Goal: Navigation & Orientation: Find specific page/section

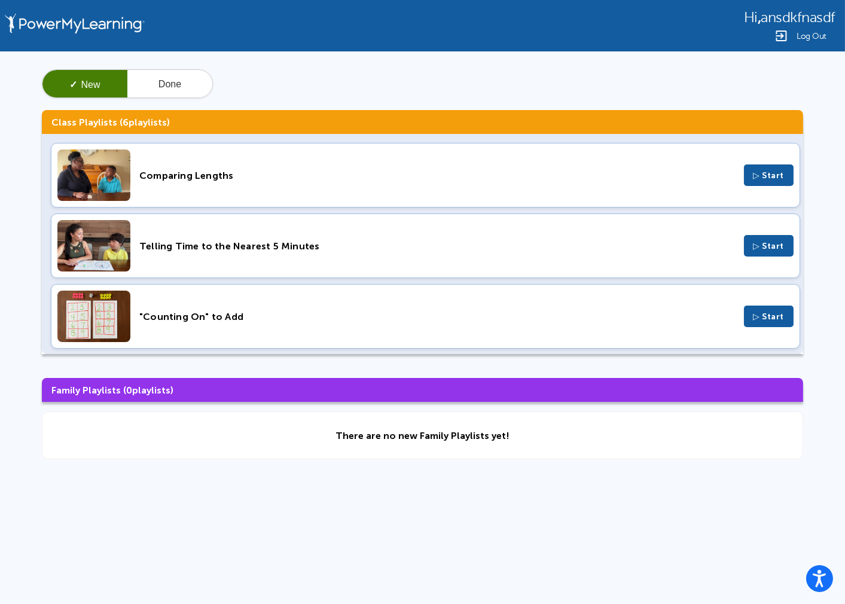
click at [472, 503] on div "Hi , ansdkfnasdf Log Out ✓ New Done Class Playlists ( 6 playlists) Comparing Le…" at bounding box center [422, 254] width 845 height 508
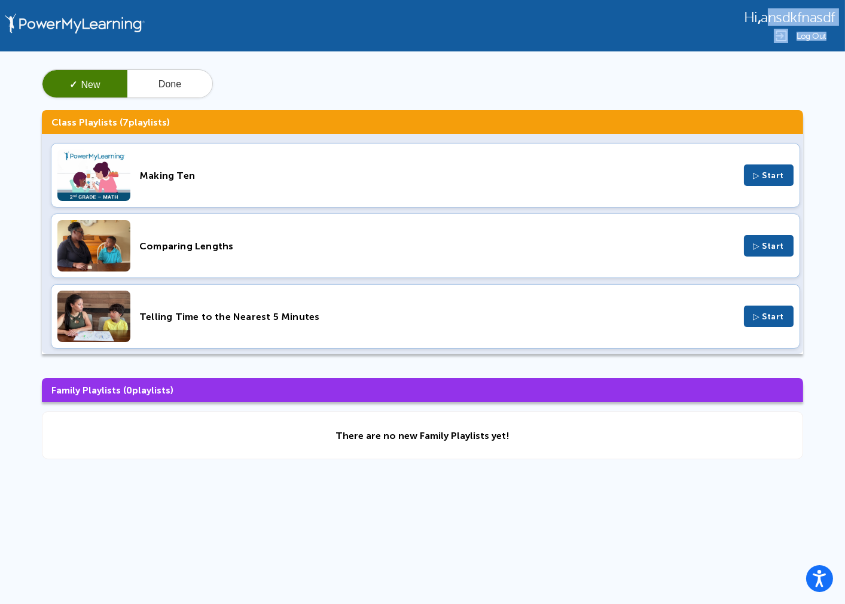
drag, startPoint x: 760, startPoint y: 17, endPoint x: 847, endPoint y: 26, distance: 87.7
click at [844, 26] on html "Press Alt+1 for screen-reader mode, Alt+0 to cancel Accessibility Screen-Reader…" at bounding box center [422, 254] width 845 height 508
click at [827, 17] on span "ansdkfnasdf" at bounding box center [797, 18] width 75 height 16
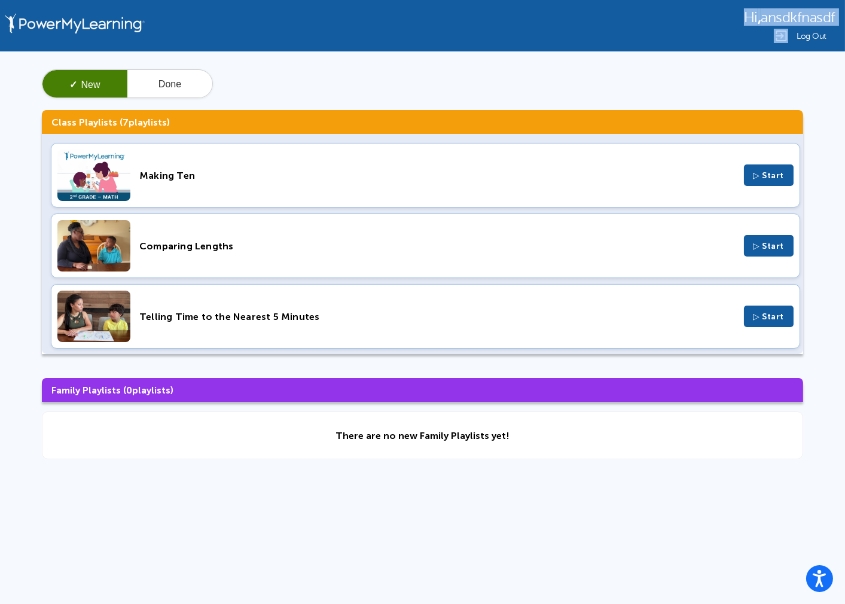
click at [827, 17] on span "ansdkfnasdf" at bounding box center [797, 18] width 75 height 16
click at [750, 80] on div "✓ New Done" at bounding box center [422, 83] width 761 height 29
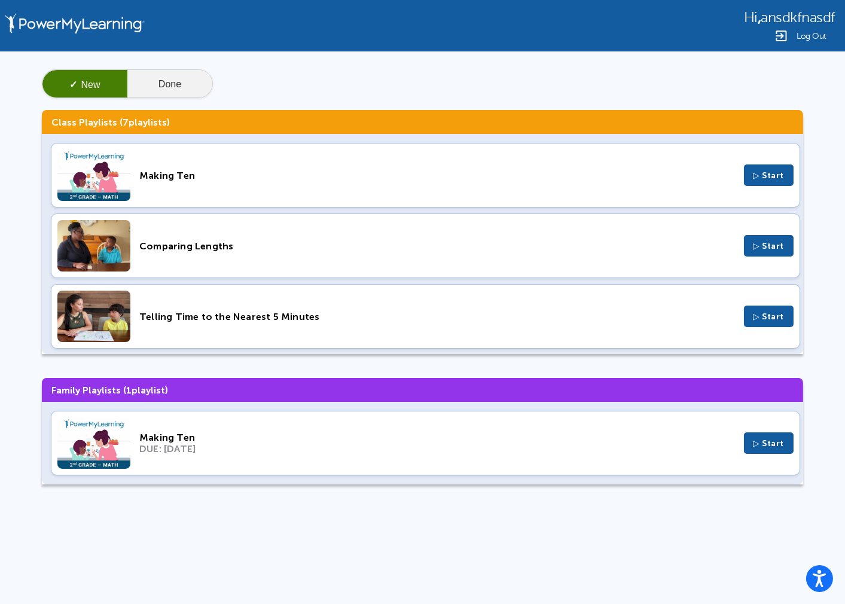
click at [197, 79] on button "Done" at bounding box center [169, 84] width 85 height 29
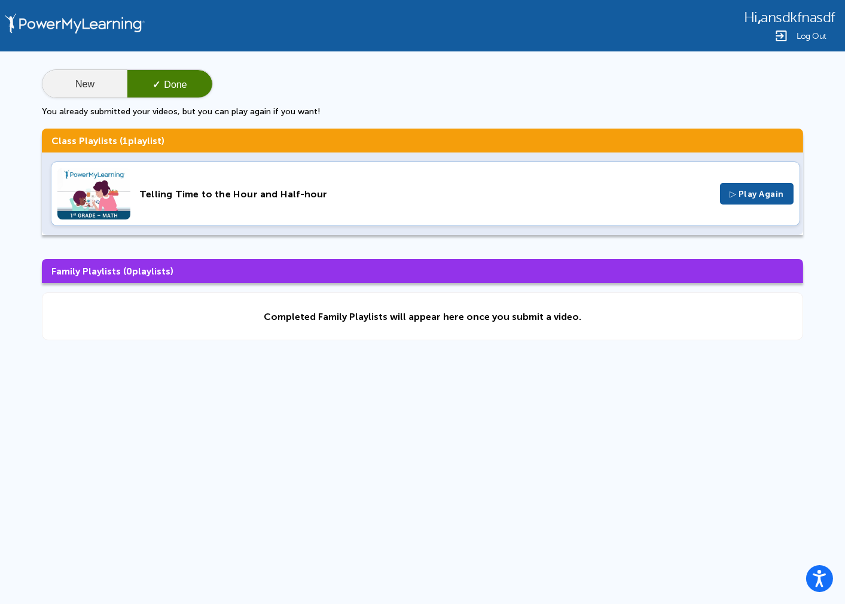
click at [105, 81] on button "New" at bounding box center [84, 84] width 85 height 29
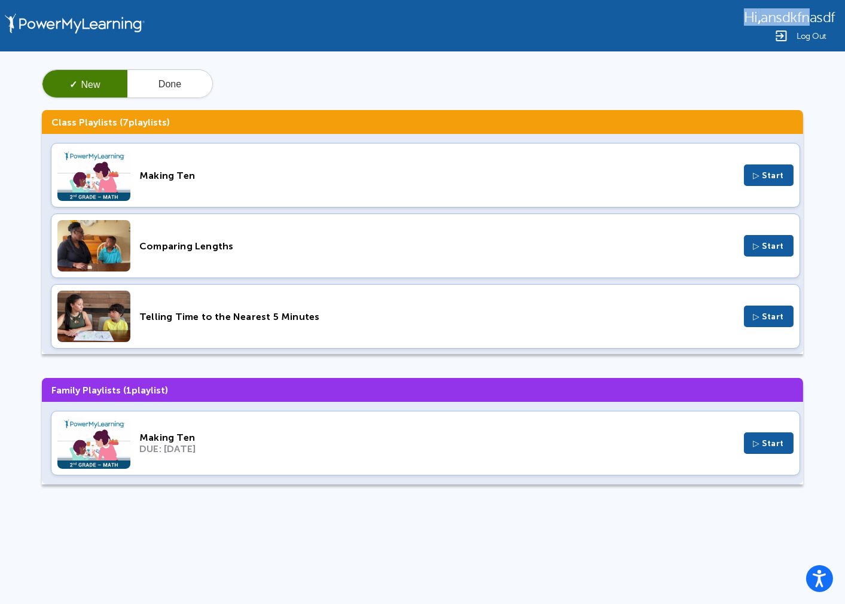
drag, startPoint x: 800, startPoint y: 13, endPoint x: 738, endPoint y: 10, distance: 62.8
click at [738, 10] on div "Hi , ansdkfnasdf Log Out" at bounding box center [422, 25] width 845 height 51
click at [708, 26] on div "Hi , ansdkfnasdf Log Out" at bounding box center [422, 25] width 845 height 51
click at [711, 42] on div "Hi , ansdkfnasdf Log Out" at bounding box center [422, 25] width 845 height 51
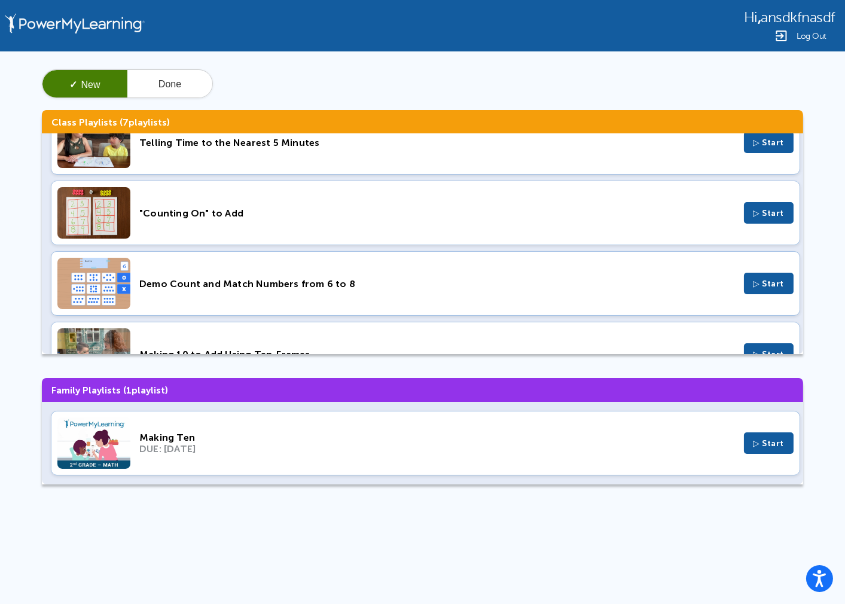
scroll to position [287, 0]
